Goal: Participate in discussion

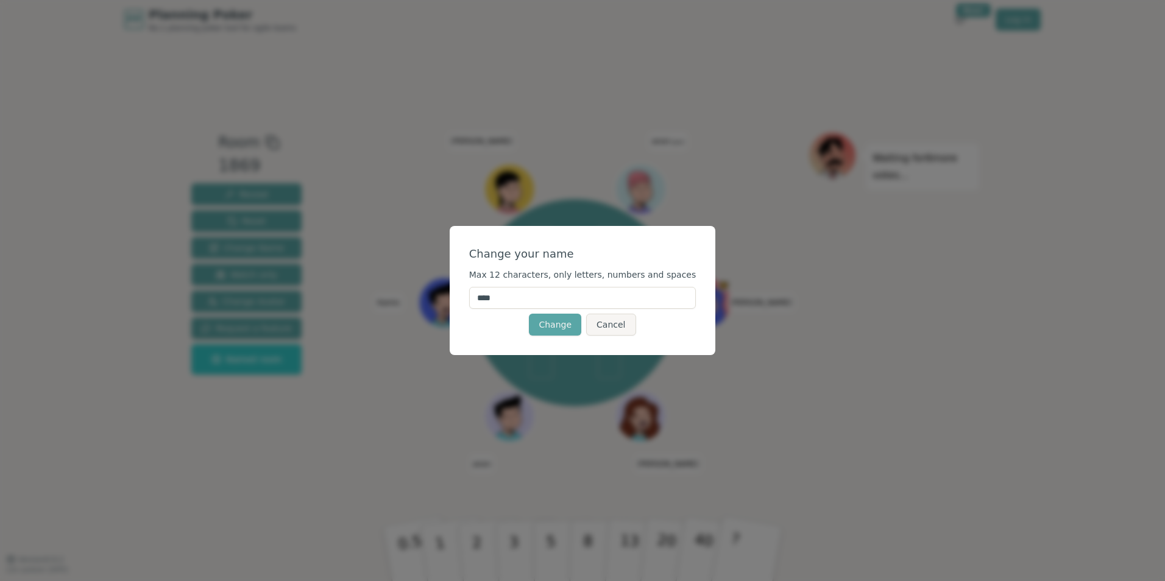
click at [534, 294] on input "****" at bounding box center [582, 298] width 227 height 22
type input "*******"
click button "Change" at bounding box center [555, 325] width 52 height 22
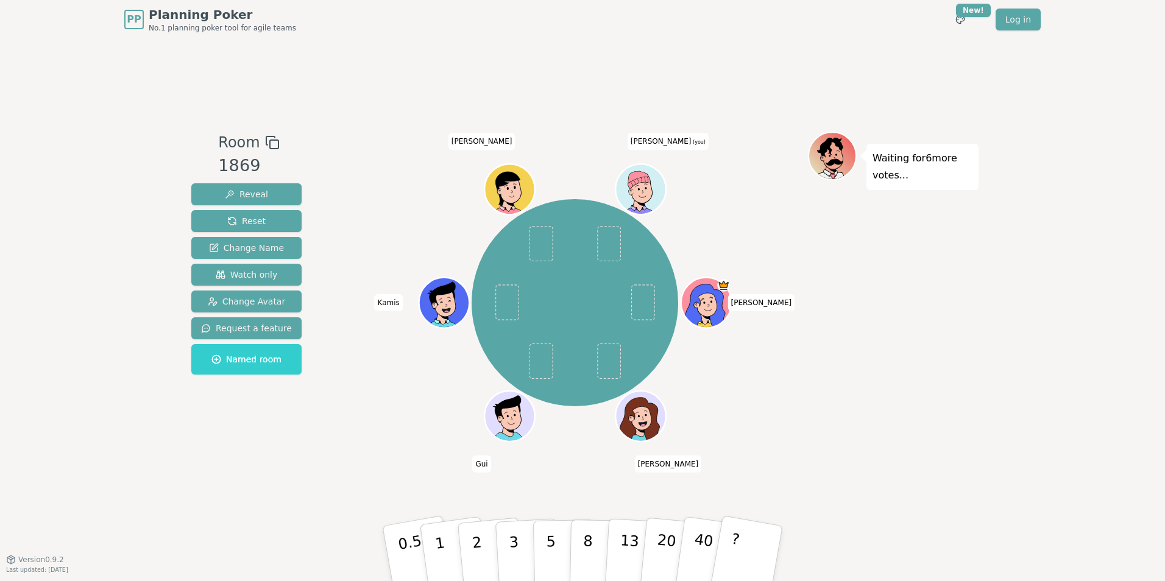
click at [682, 179] on div "[PERSON_NAME] [PERSON_NAME] Gui [PERSON_NAME] [PERSON_NAME] (you)" at bounding box center [575, 303] width 466 height 299
click at [638, 187] on icon at bounding box center [639, 180] width 24 height 37
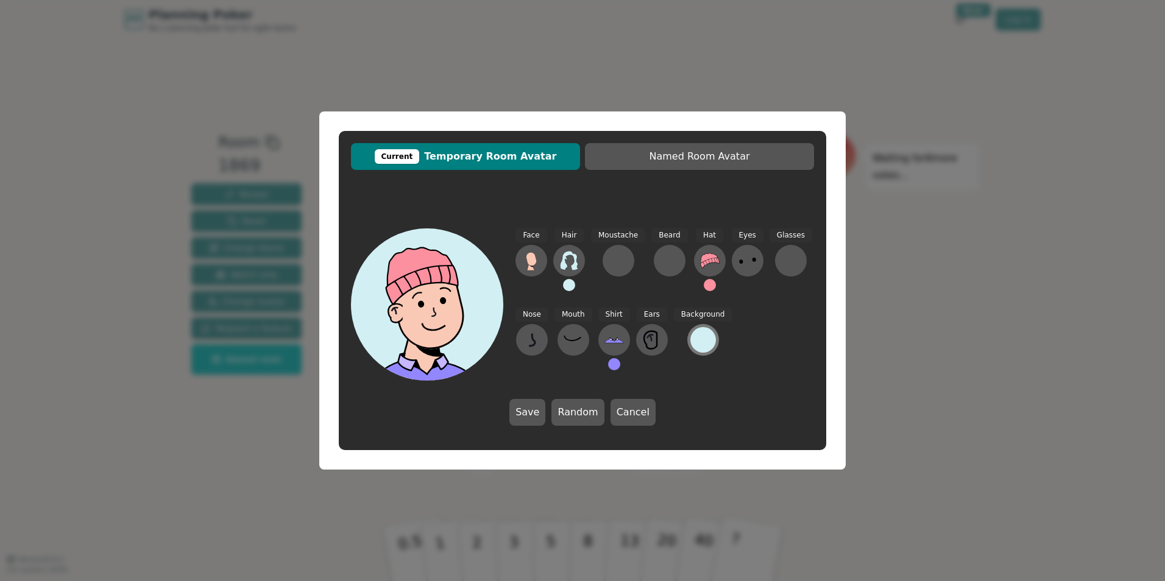
click at [702, 336] on div at bounding box center [704, 340] width 26 height 26
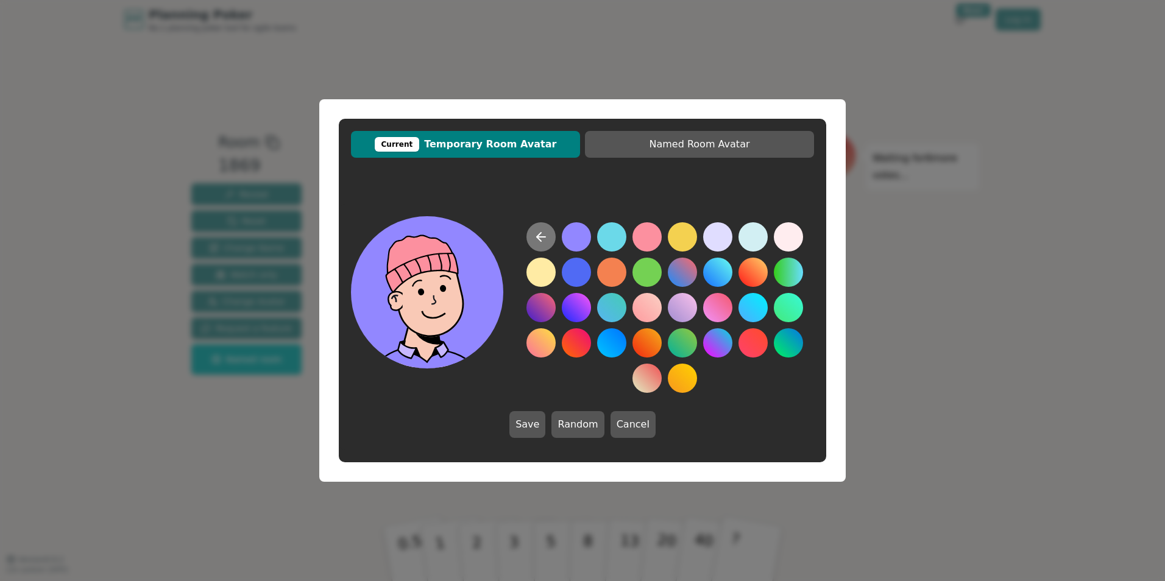
click at [542, 233] on icon at bounding box center [541, 237] width 15 height 15
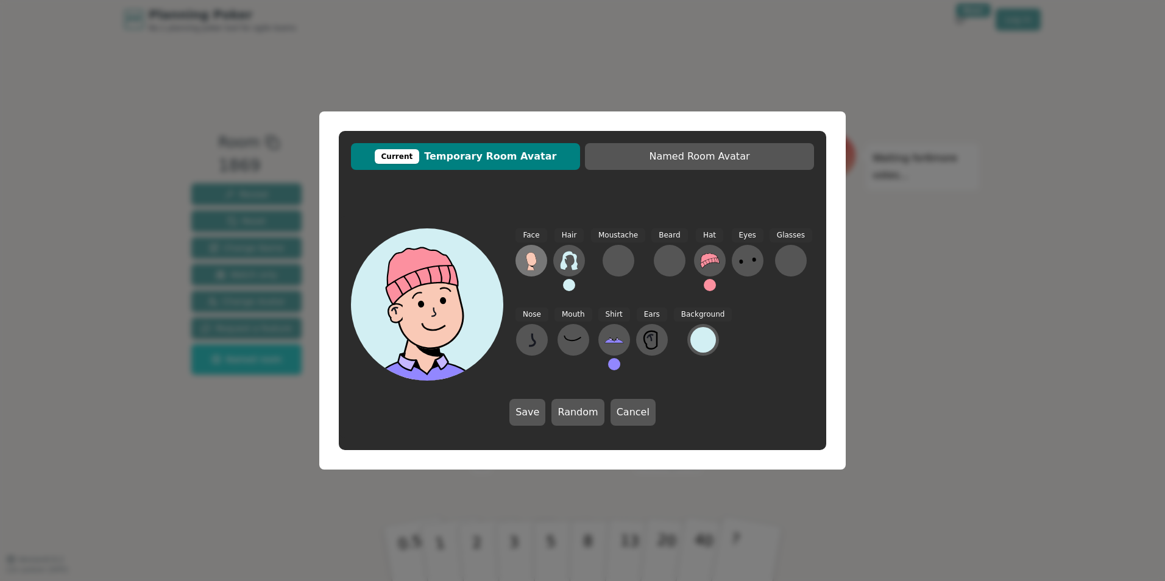
click at [542, 258] on button at bounding box center [532, 261] width 32 height 32
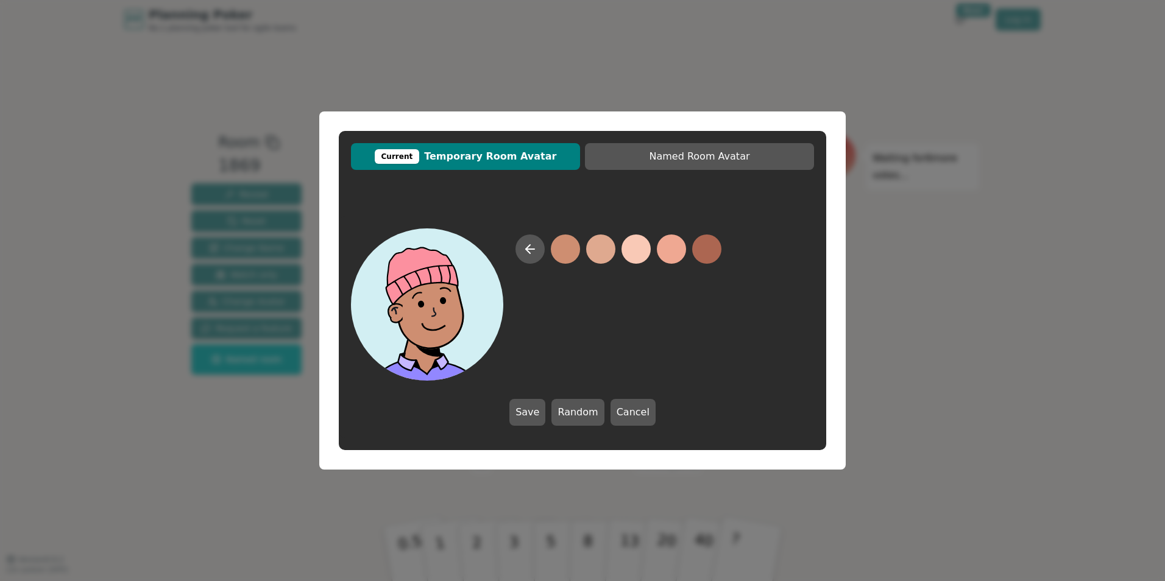
click at [571, 253] on button at bounding box center [565, 249] width 29 height 29
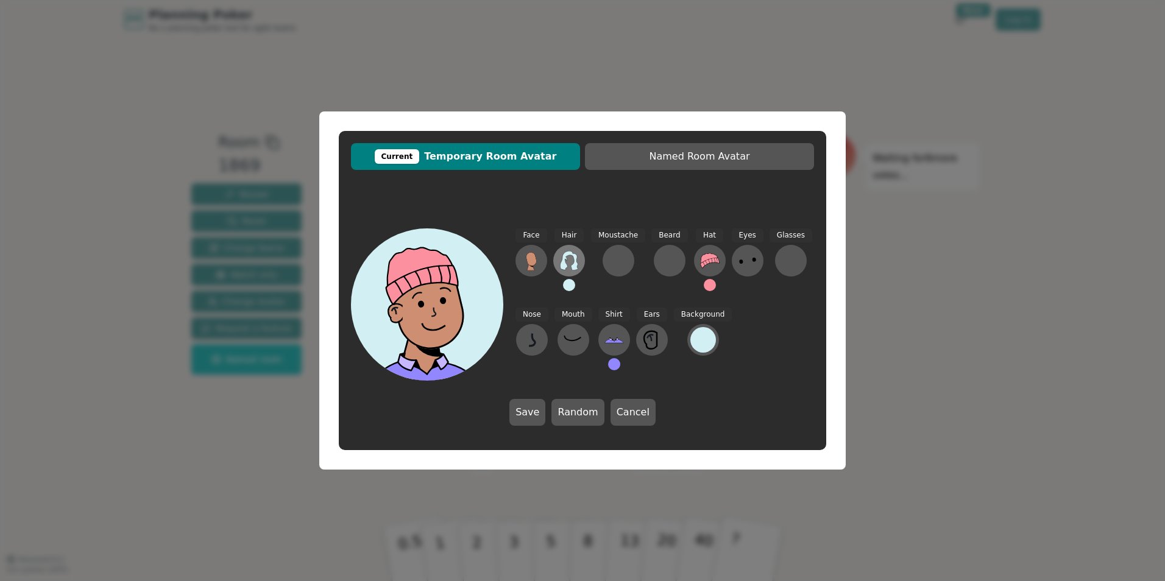
click at [567, 260] on icon at bounding box center [570, 261] width 20 height 20
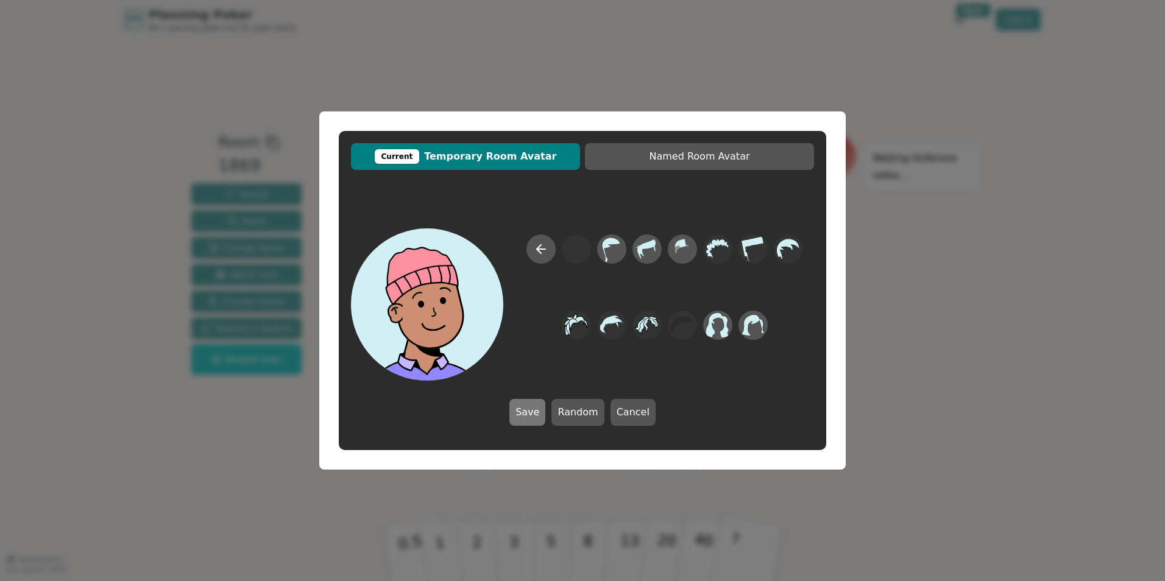
click at [536, 408] on button "Save" at bounding box center [528, 412] width 36 height 27
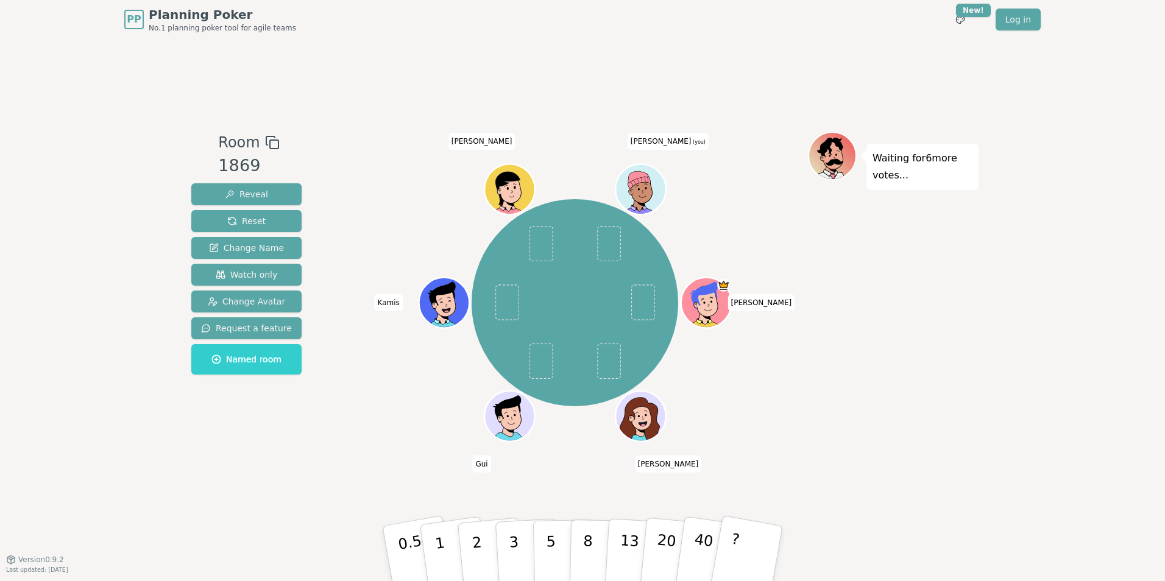
click at [641, 179] on icon at bounding box center [639, 180] width 23 height 18
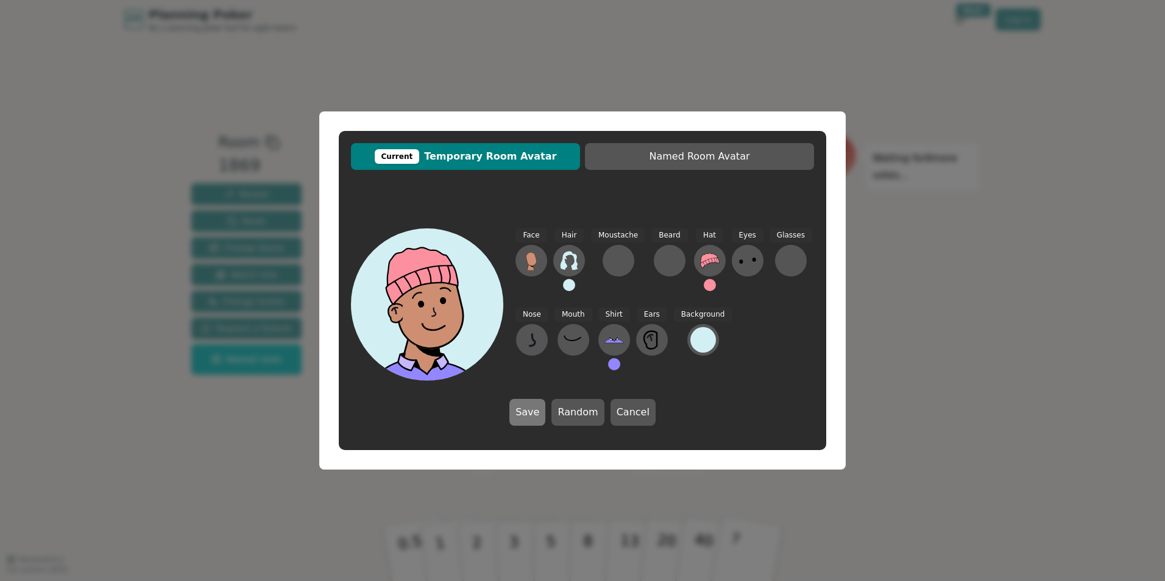
click at [541, 413] on button "Save" at bounding box center [528, 412] width 36 height 27
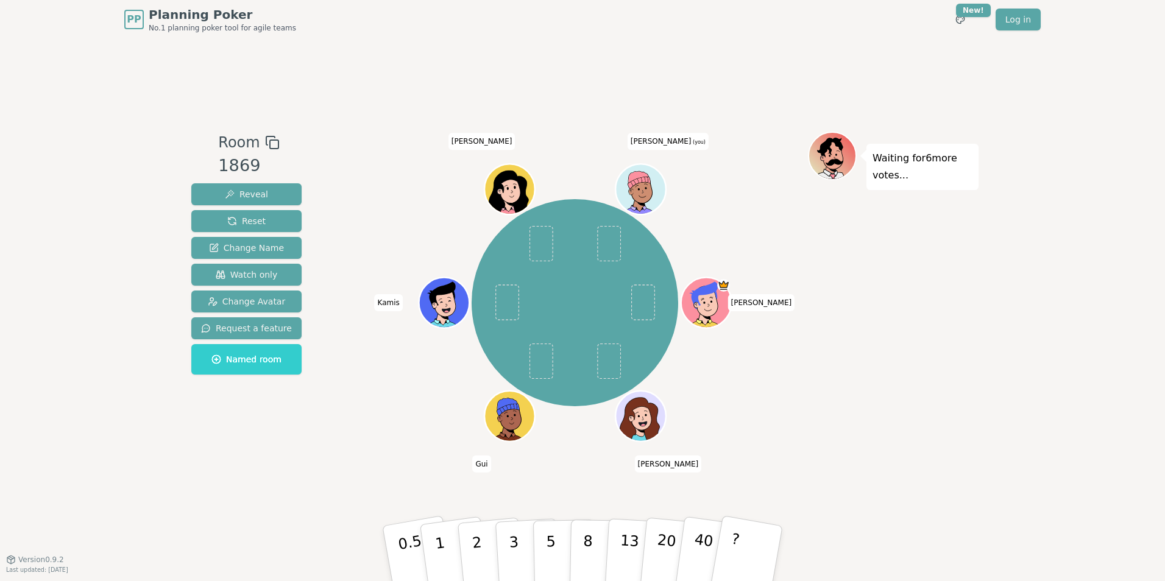
click at [777, 482] on div "Room 1869 Reveal Reset Change Name Watch only Change Avatar Request a feature N…" at bounding box center [583, 299] width 792 height 521
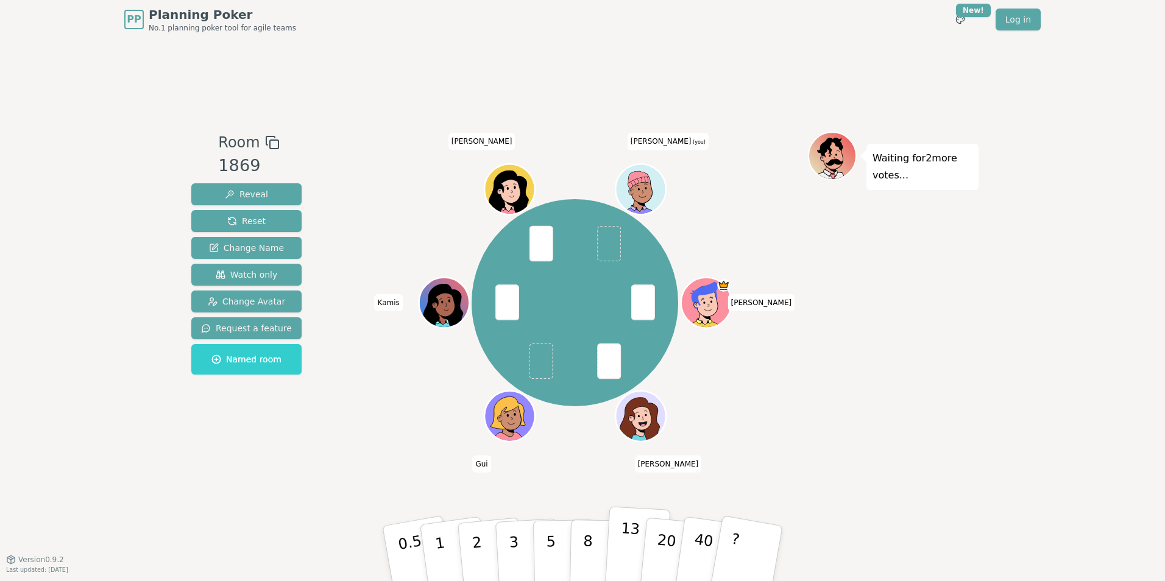
click at [628, 563] on p "13" at bounding box center [629, 553] width 23 height 67
click at [810, 427] on div "Waiting for Gui 's vote..." at bounding box center [893, 299] width 171 height 335
click at [841, 340] on div "Waiting for 6 more votes..." at bounding box center [893, 299] width 171 height 335
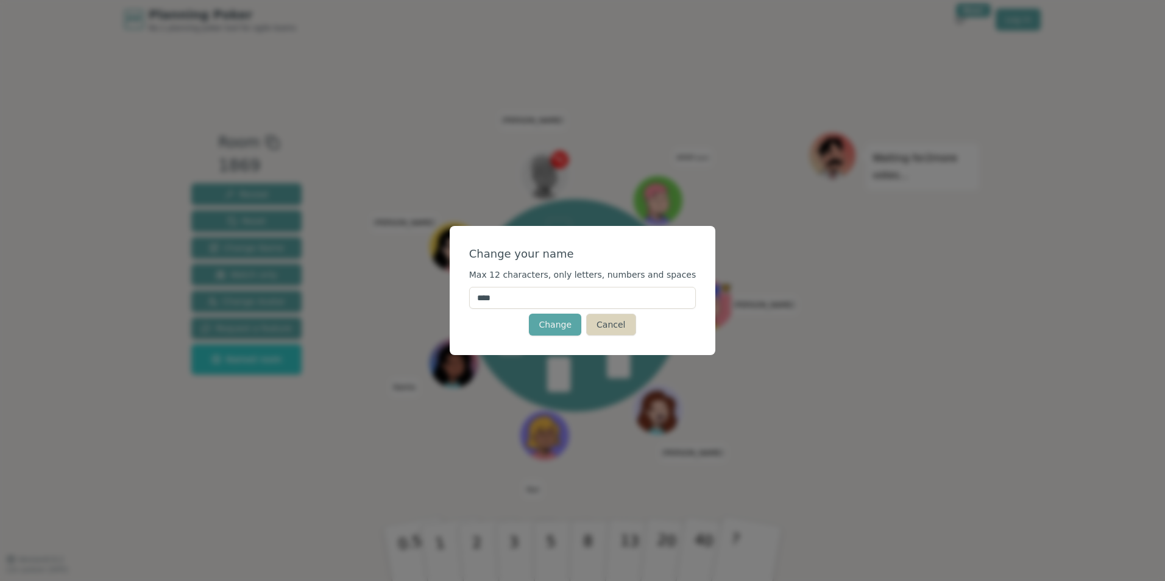
click at [604, 322] on button "Cancel" at bounding box center [610, 325] width 49 height 22
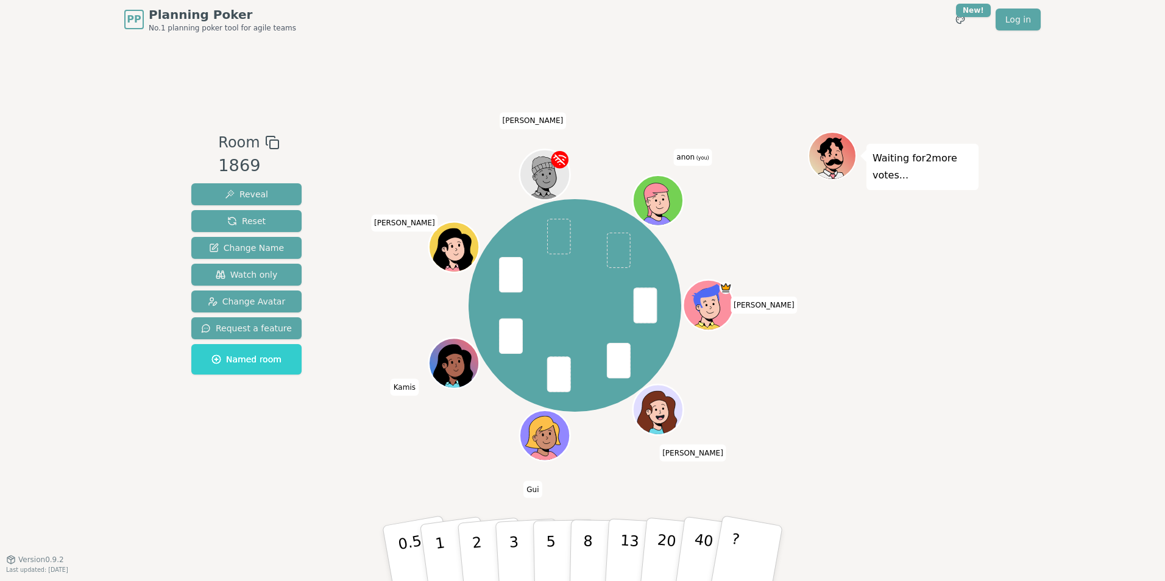
click at [658, 177] on div at bounding box center [658, 200] width 49 height 49
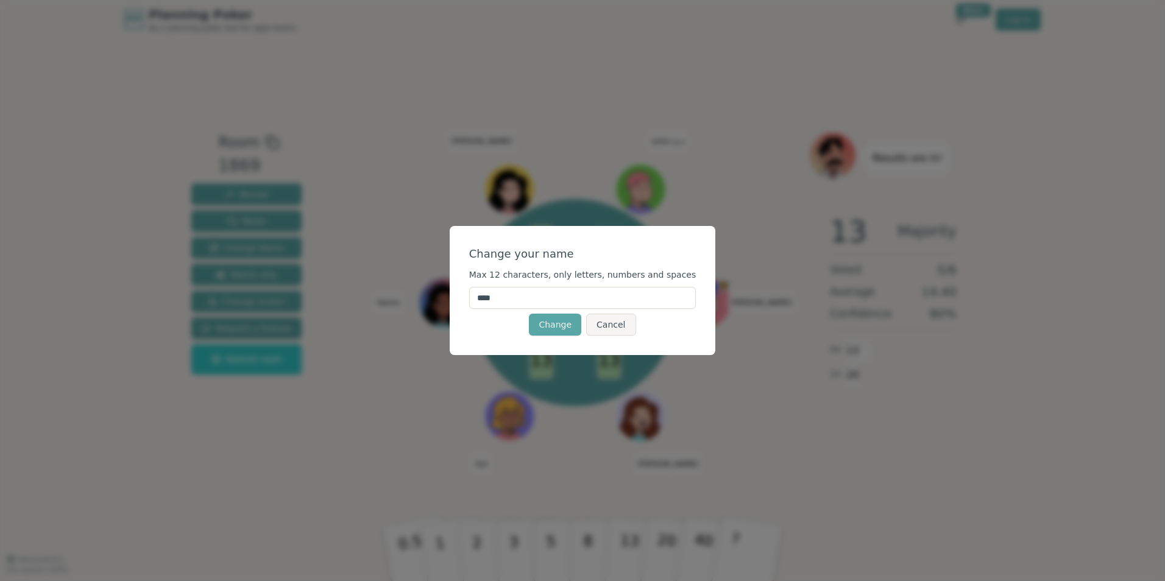
click at [578, 293] on input "****" at bounding box center [582, 298] width 227 height 22
type input "*"
type input "******"
click button "Change" at bounding box center [555, 325] width 52 height 22
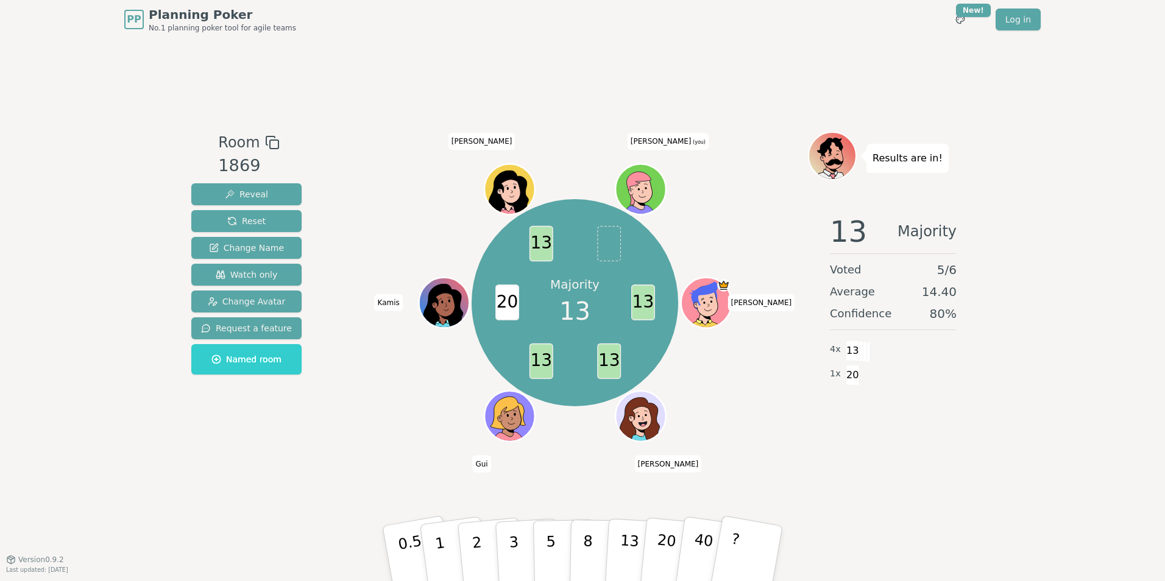
click at [669, 141] on span "[PERSON_NAME] (you)" at bounding box center [668, 141] width 81 height 17
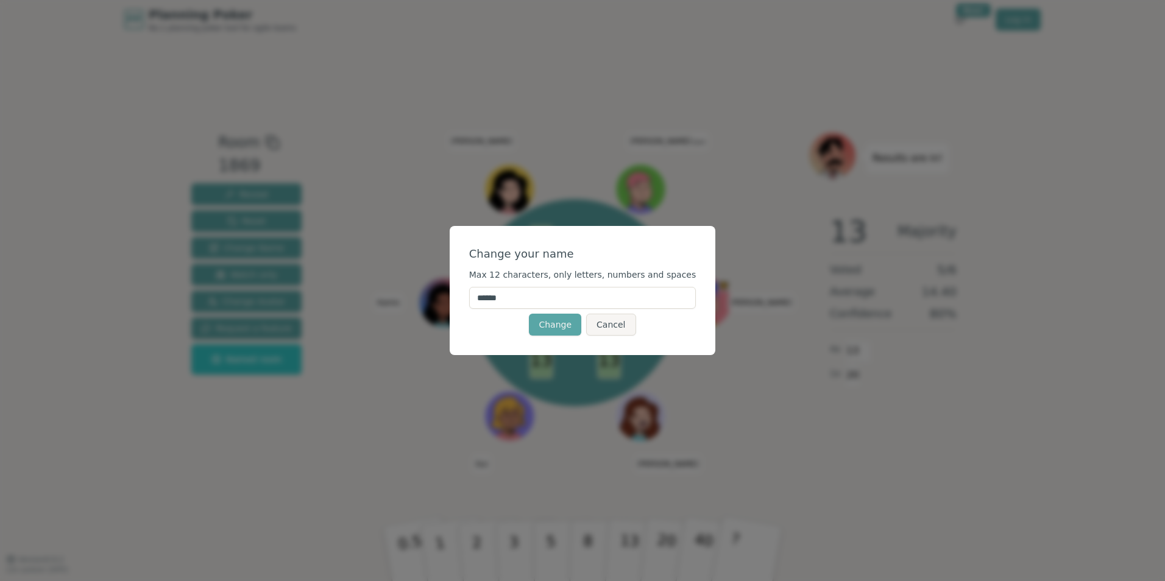
click at [542, 293] on input "******" at bounding box center [582, 298] width 227 height 22
type input "*******"
click button "Change" at bounding box center [555, 325] width 52 height 22
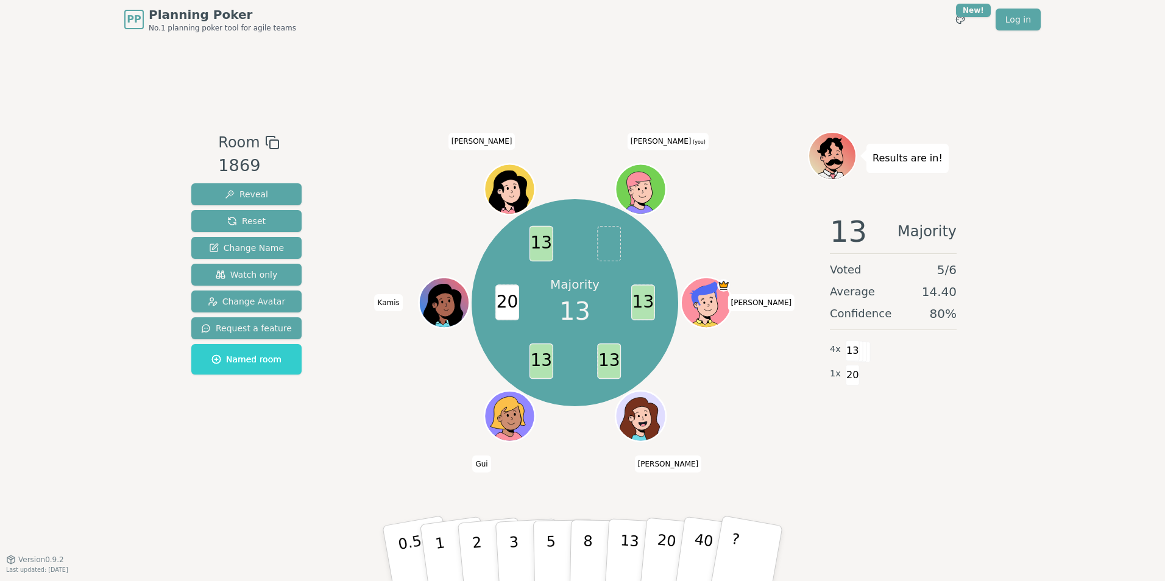
click at [641, 196] on icon at bounding box center [643, 197] width 24 height 9
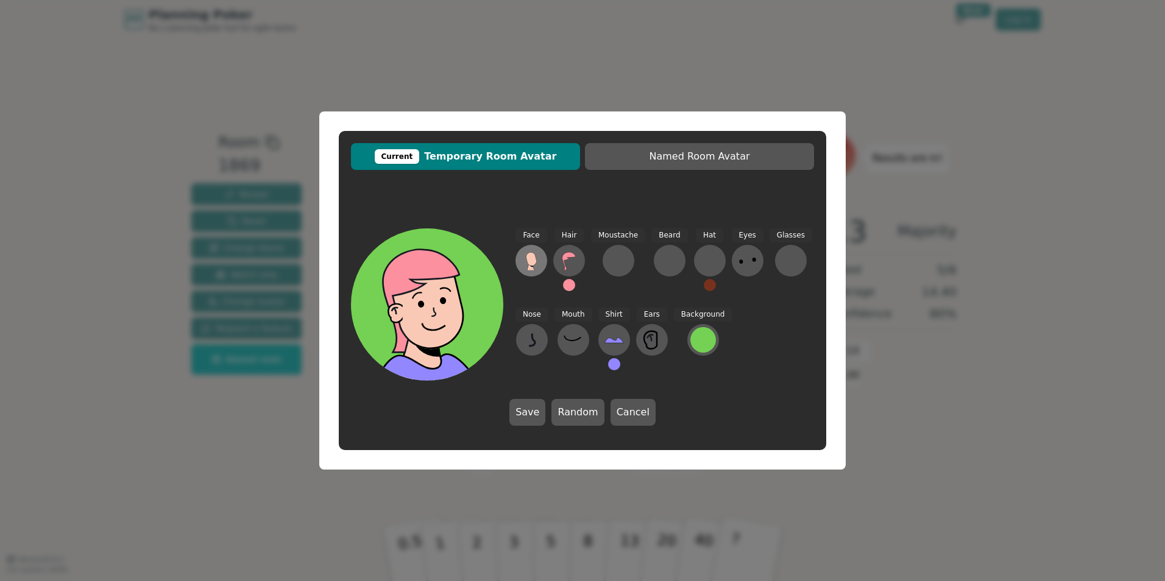
click at [528, 261] on icon at bounding box center [531, 258] width 10 height 13
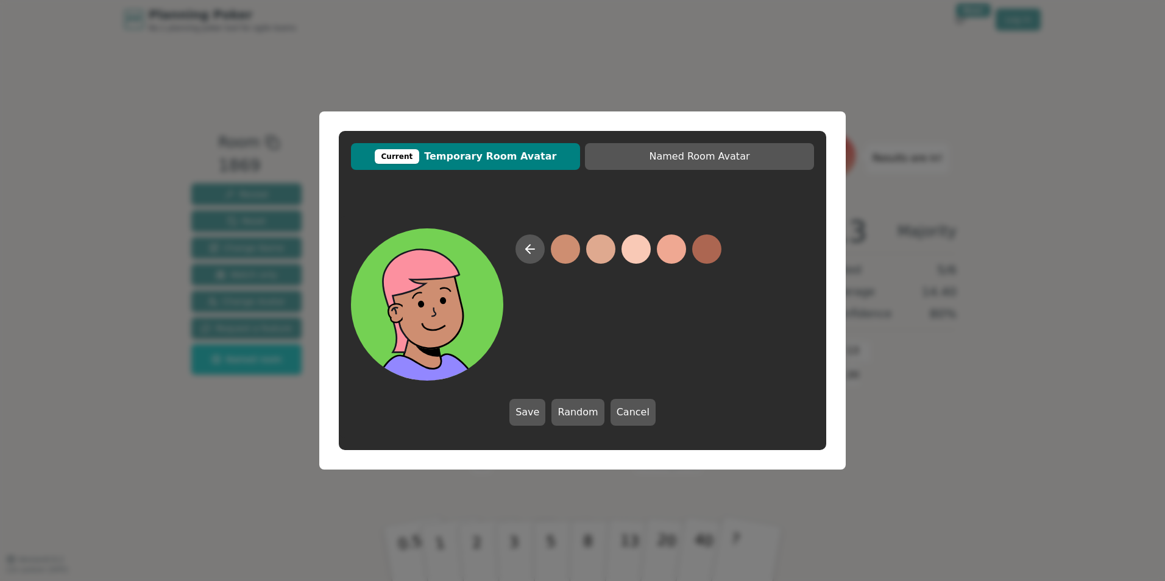
click at [566, 254] on button at bounding box center [565, 249] width 29 height 29
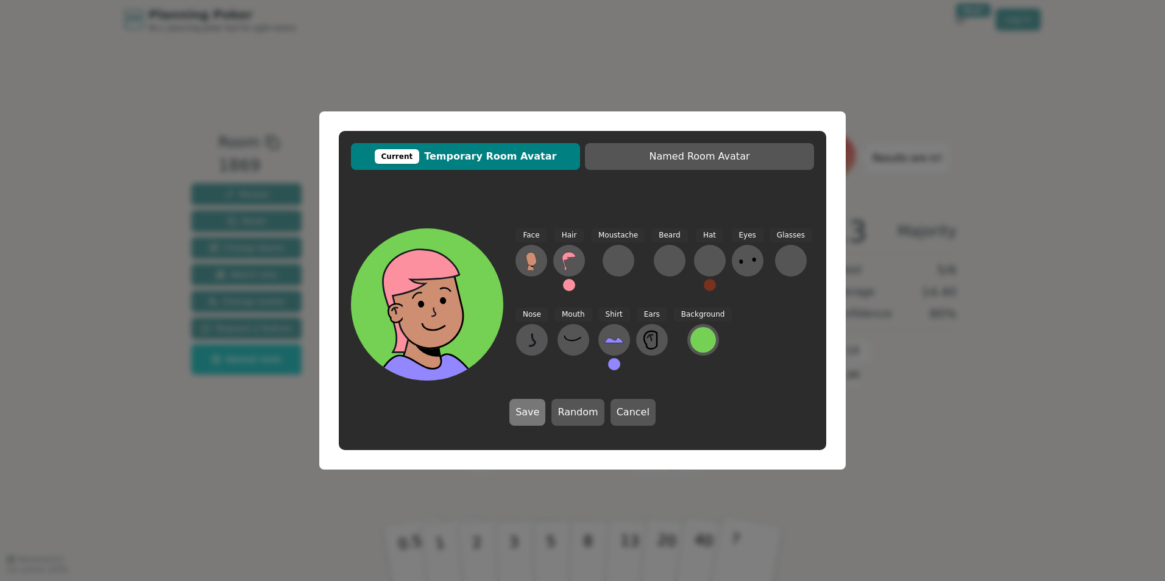
click at [528, 417] on button "Save" at bounding box center [528, 412] width 36 height 27
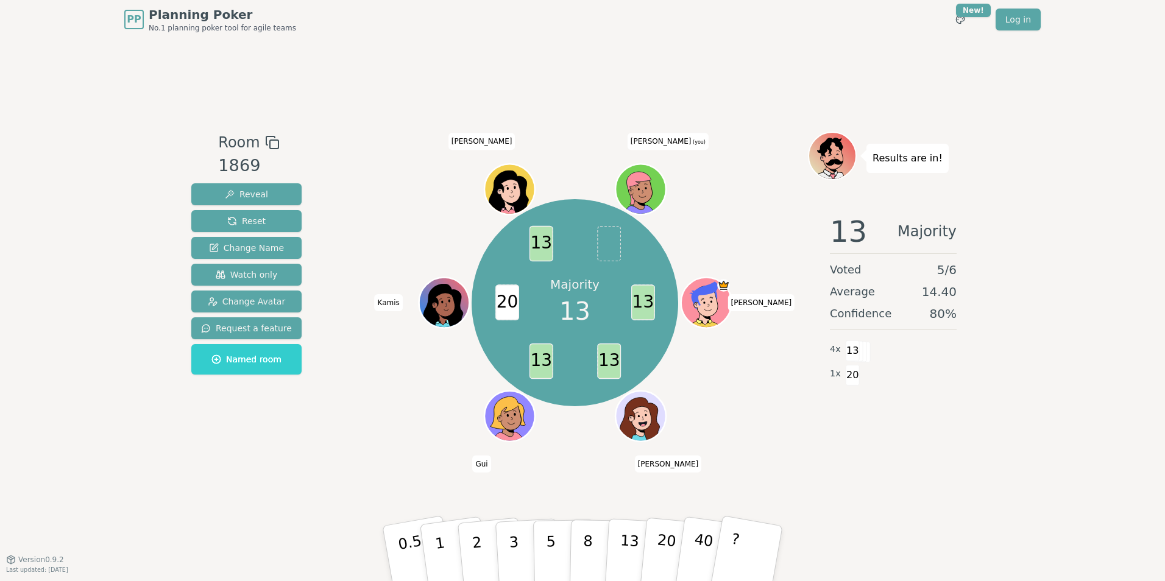
click at [650, 193] on icon at bounding box center [643, 197] width 24 height 9
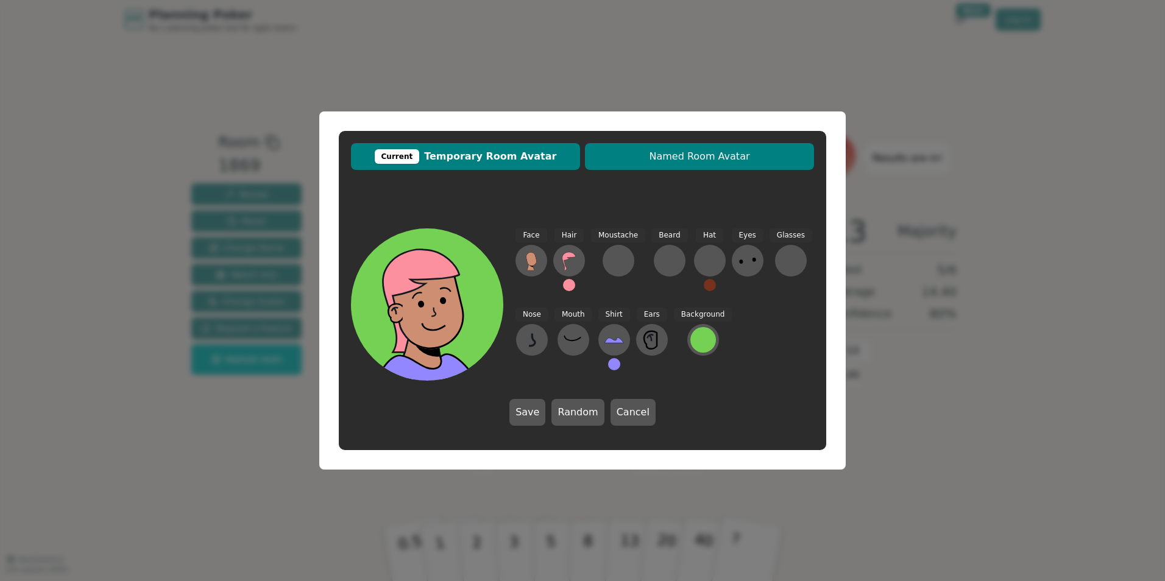
click at [661, 165] on button "Named Room Avatar" at bounding box center [699, 156] width 229 height 27
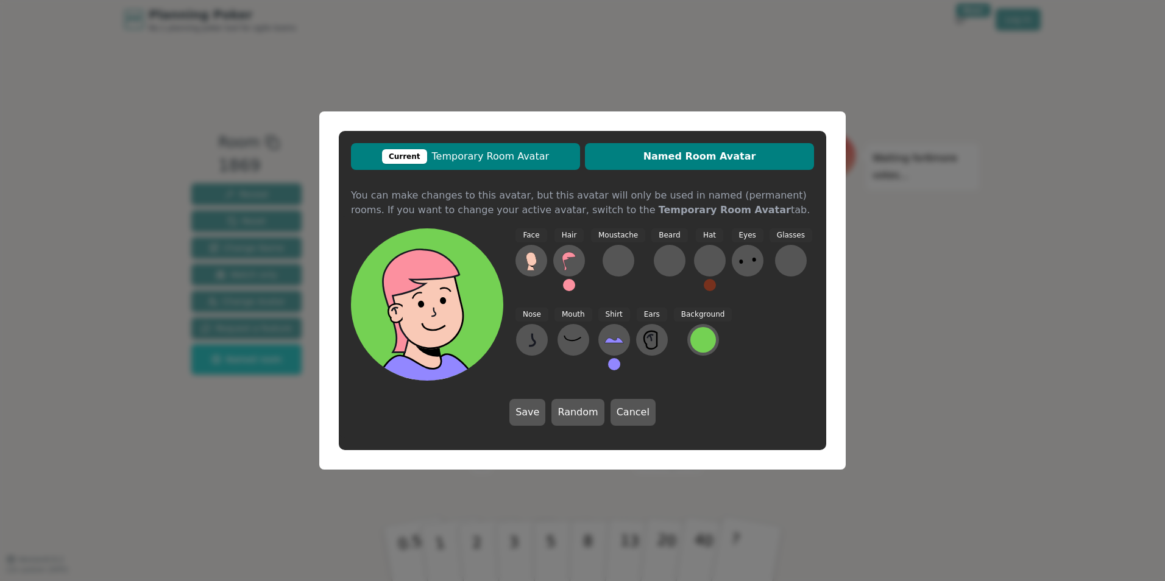
click at [555, 163] on span "Current Temporary Room Avatar" at bounding box center [465, 156] width 217 height 15
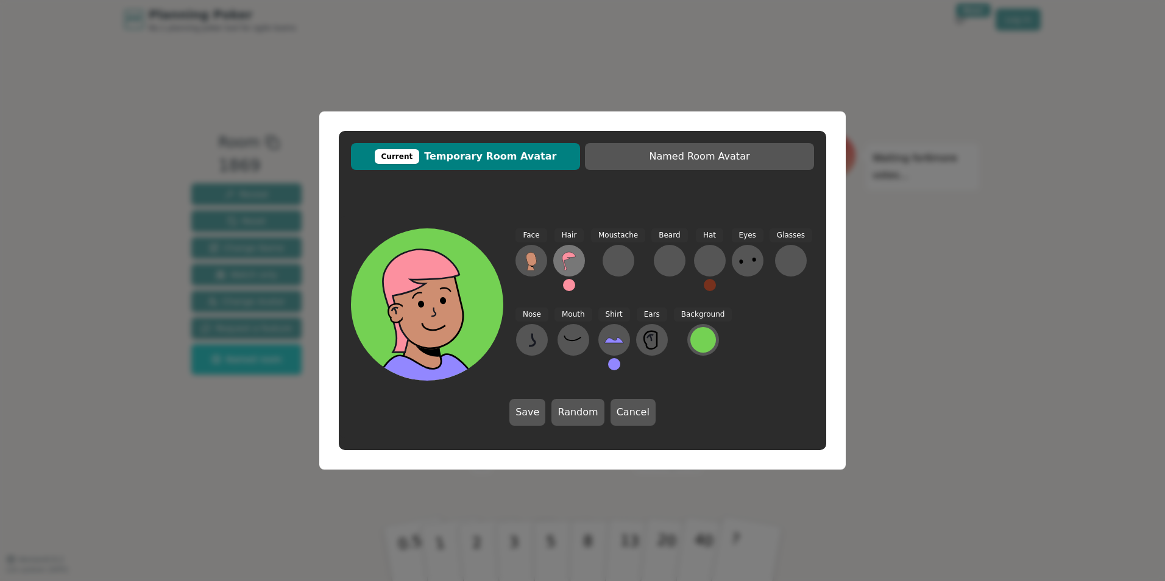
click at [571, 252] on icon at bounding box center [569, 261] width 13 height 18
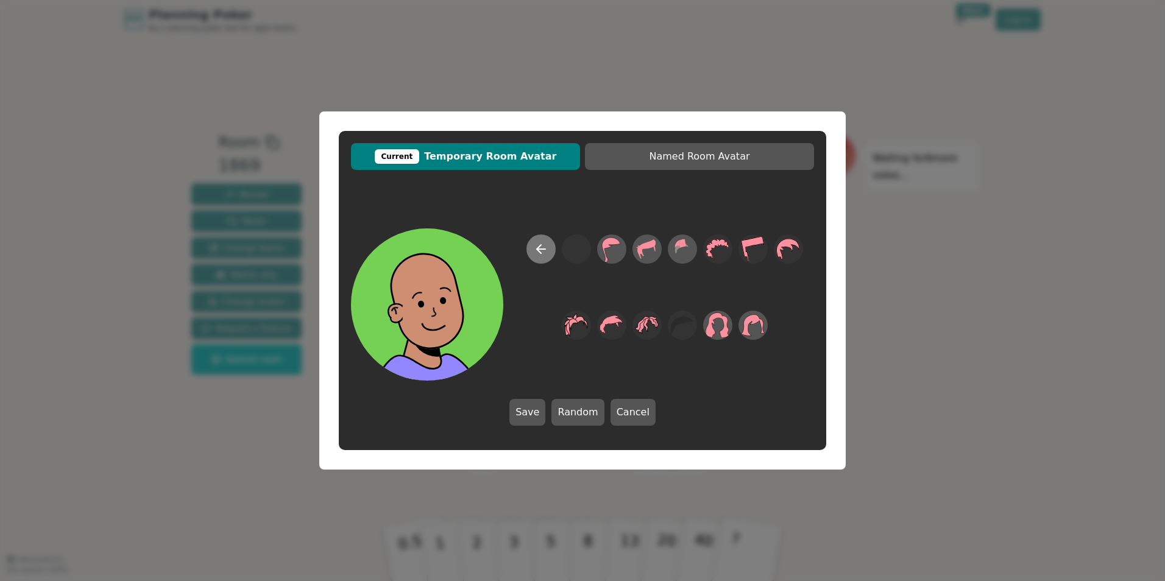
click at [538, 249] on icon at bounding box center [541, 249] width 9 height 0
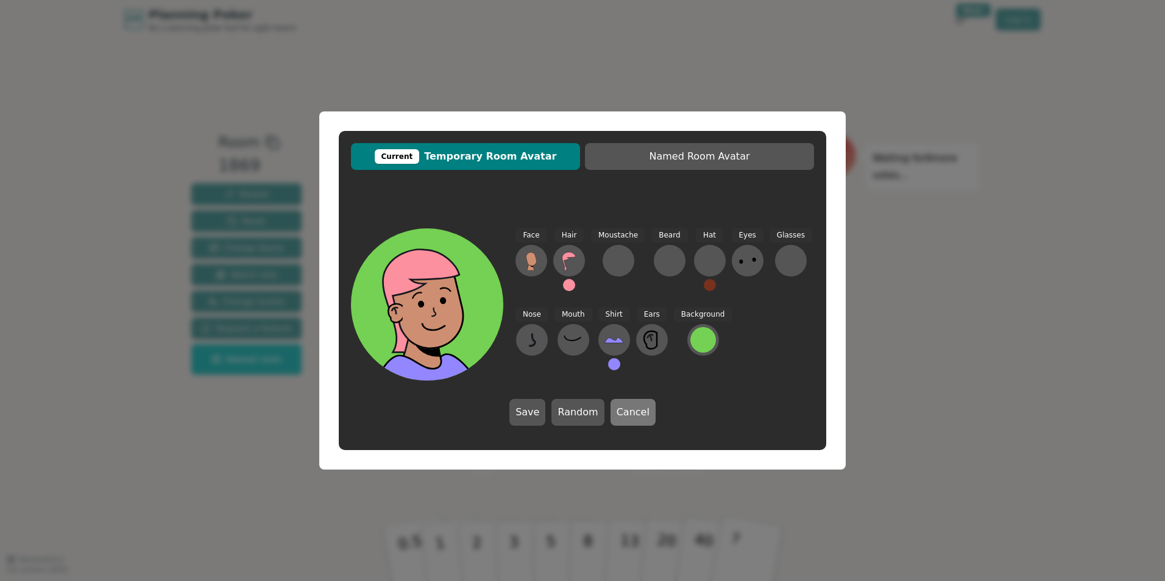
click at [639, 404] on button "Cancel" at bounding box center [633, 412] width 45 height 27
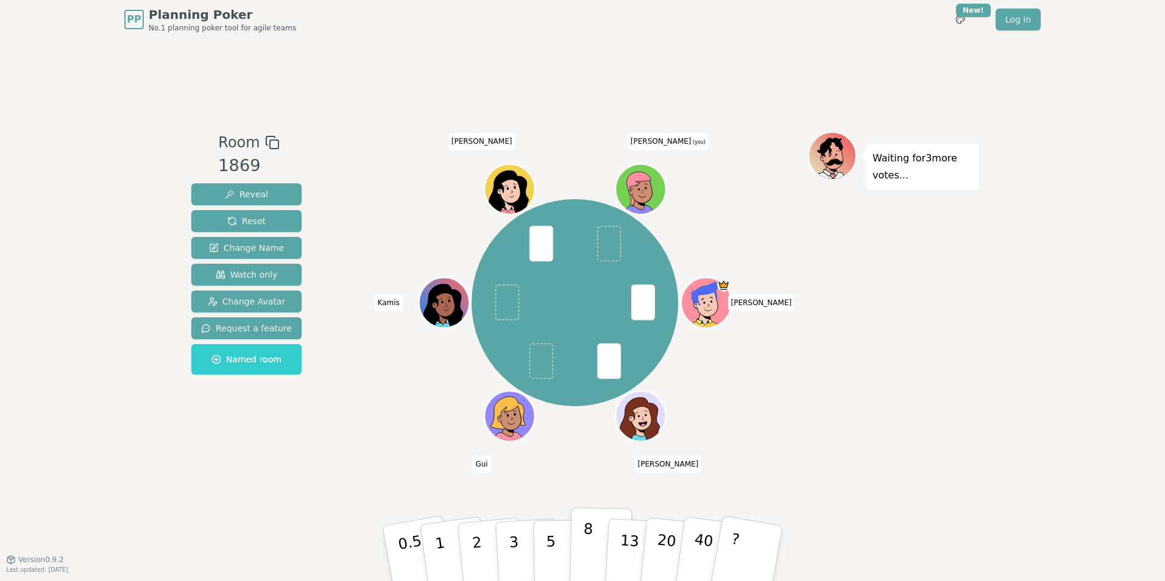
click at [581, 542] on button "8" at bounding box center [601, 554] width 63 height 93
click at [285, 475] on div "Room 1869 Reveal Reset Change Name Watch only Change Avatar Request a feature N…" at bounding box center [583, 299] width 792 height 521
click at [627, 550] on p "13" at bounding box center [629, 553] width 23 height 67
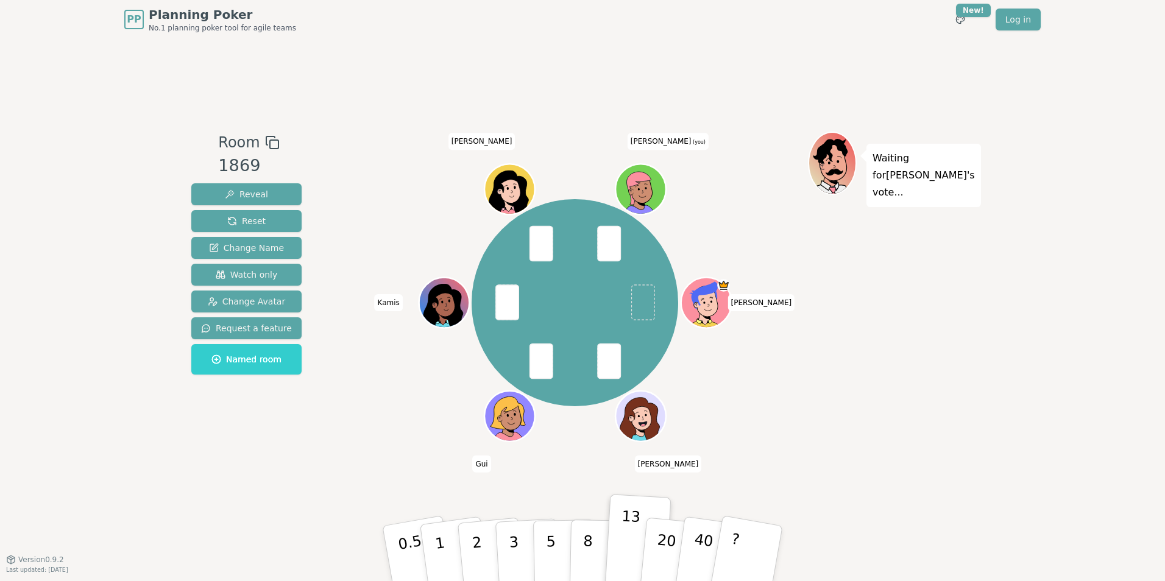
click at [773, 441] on div "[PERSON_NAME] [PERSON_NAME] Gui [PERSON_NAME] [PERSON_NAME] (you)" at bounding box center [575, 303] width 466 height 299
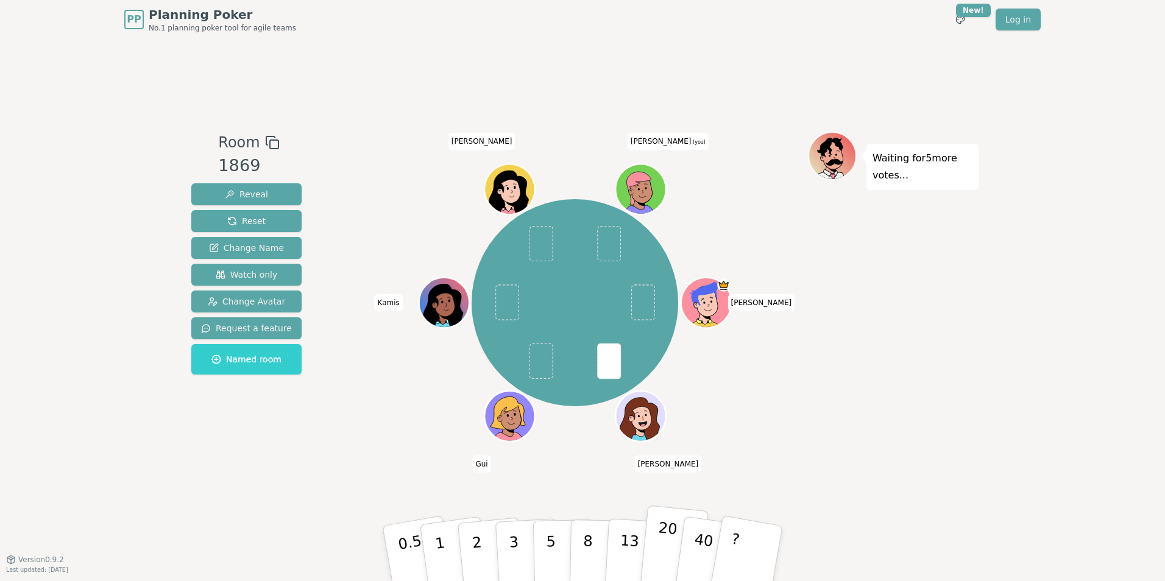
click at [663, 555] on p "20" at bounding box center [665, 552] width 25 height 67
click at [875, 372] on div "Waiting for 4 more votes..." at bounding box center [893, 299] width 171 height 335
click at [666, 555] on p "20" at bounding box center [665, 552] width 25 height 67
click at [591, 555] on button "8" at bounding box center [601, 554] width 63 height 93
click at [372, 424] on div "[PERSON_NAME] [PERSON_NAME] Gui [PERSON_NAME] [PERSON_NAME] (you)" at bounding box center [575, 303] width 466 height 299
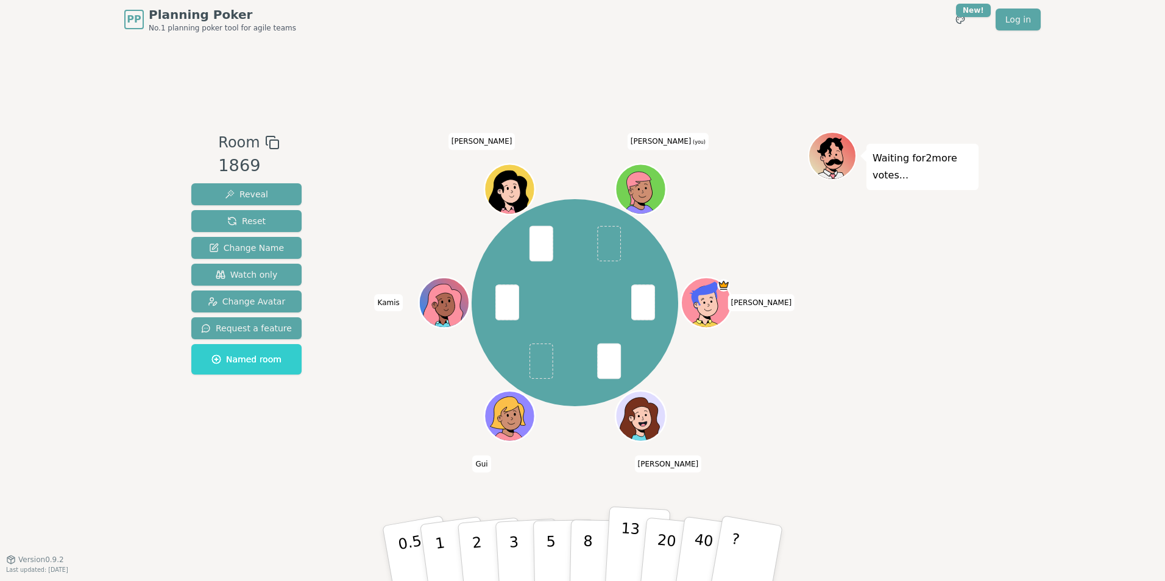
click at [616, 547] on button "13" at bounding box center [638, 554] width 66 height 95
click at [599, 563] on button "8" at bounding box center [601, 554] width 63 height 93
click at [619, 544] on button "13" at bounding box center [638, 554] width 66 height 95
